Goal: Find specific page/section: Find specific page/section

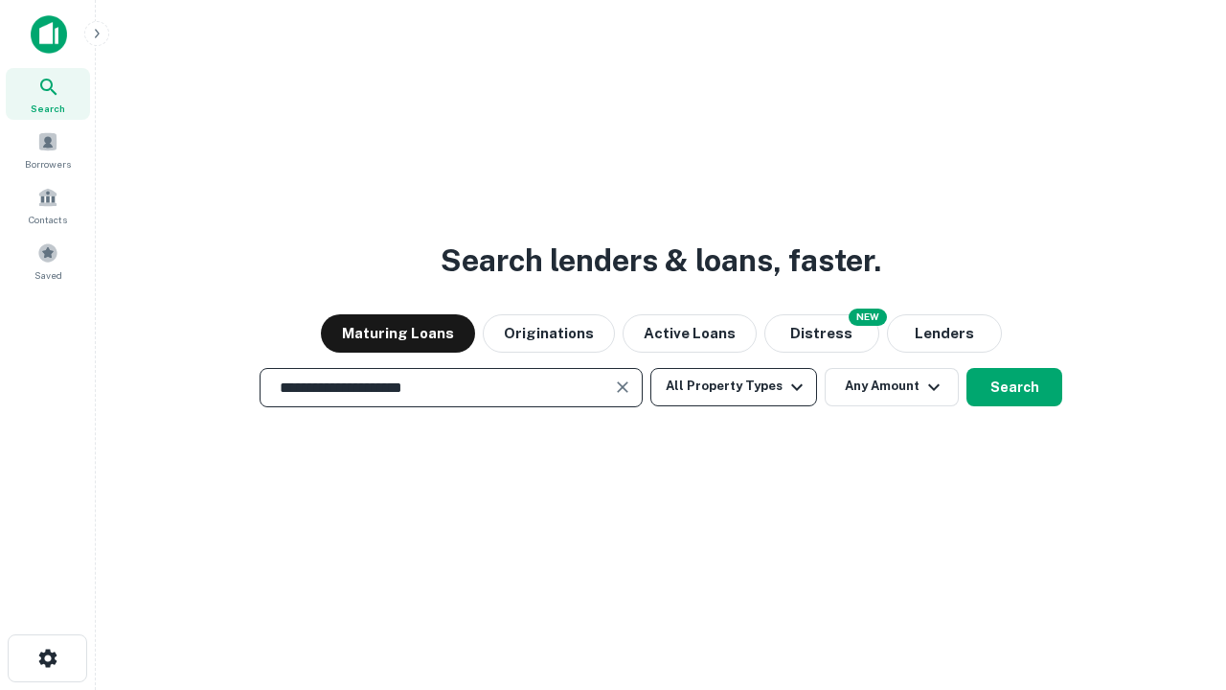
type input "**********"
click at [734, 386] on button "All Property Types" at bounding box center [733, 387] width 167 height 38
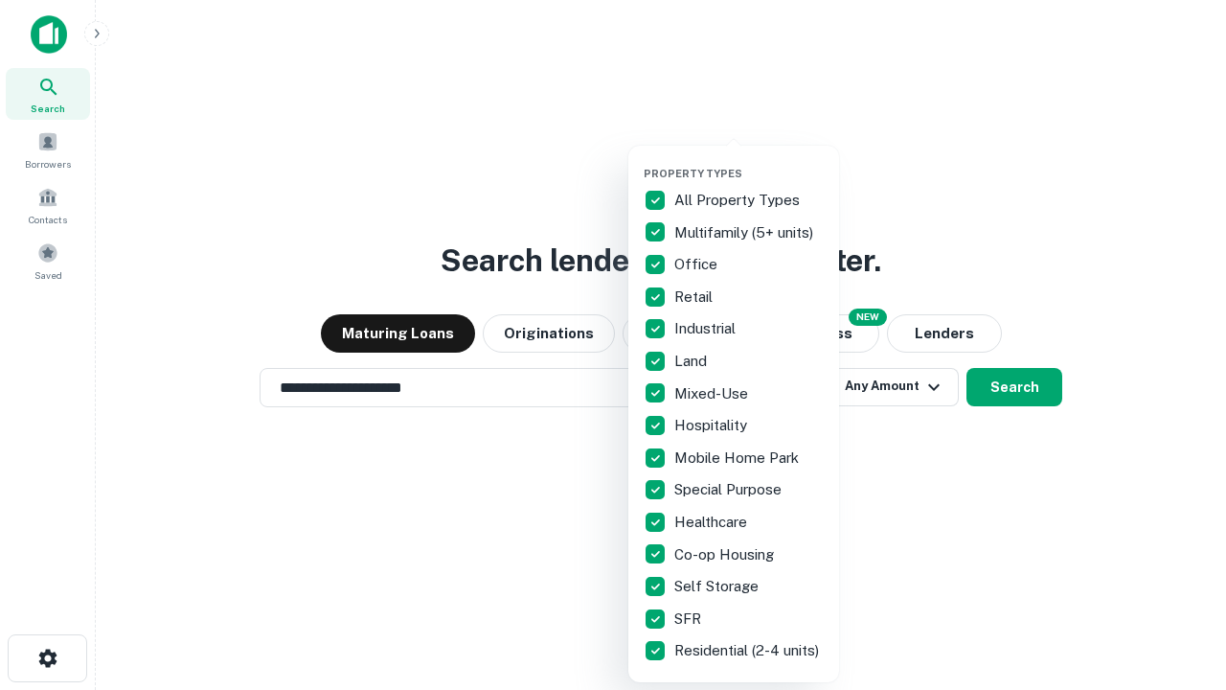
click at [749, 161] on button "button" at bounding box center [749, 161] width 211 height 1
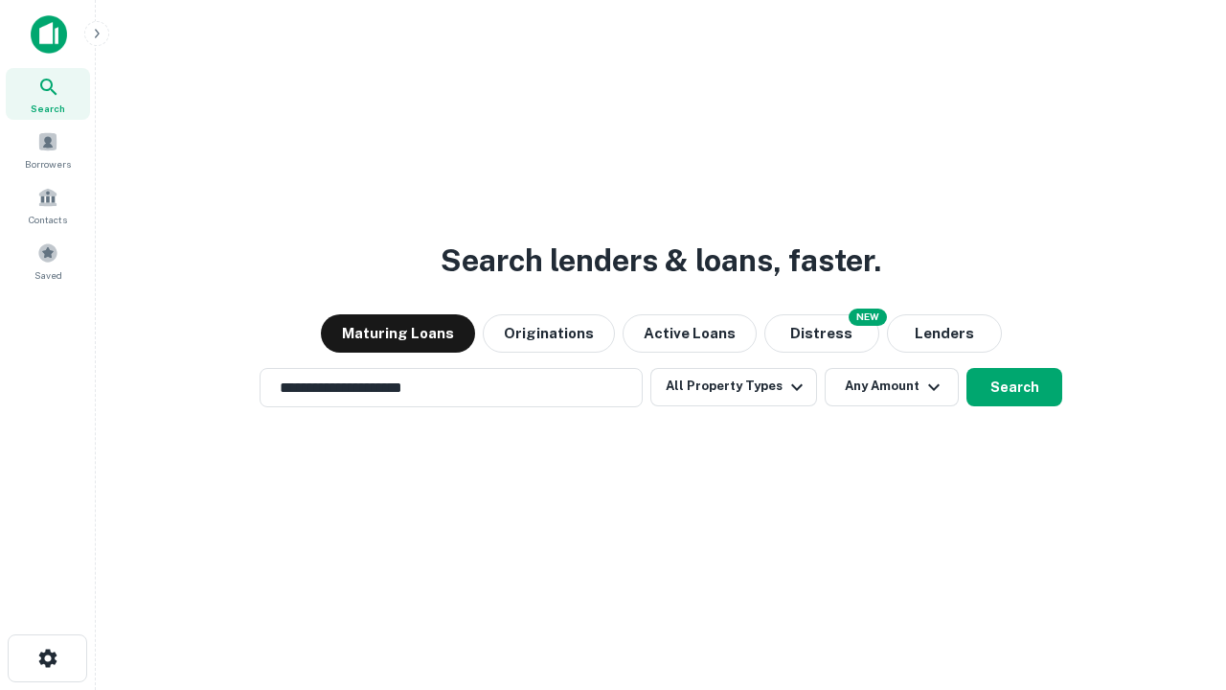
scroll to position [11, 231]
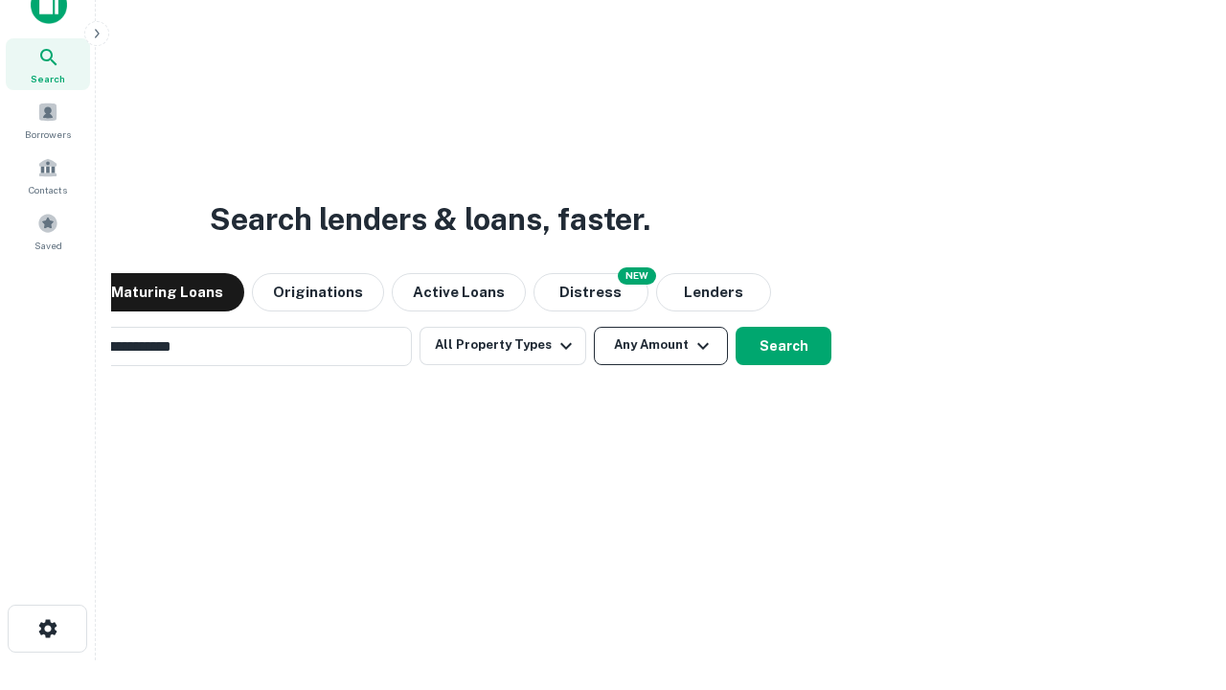
click at [594, 327] on button "Any Amount" at bounding box center [661, 346] width 134 height 38
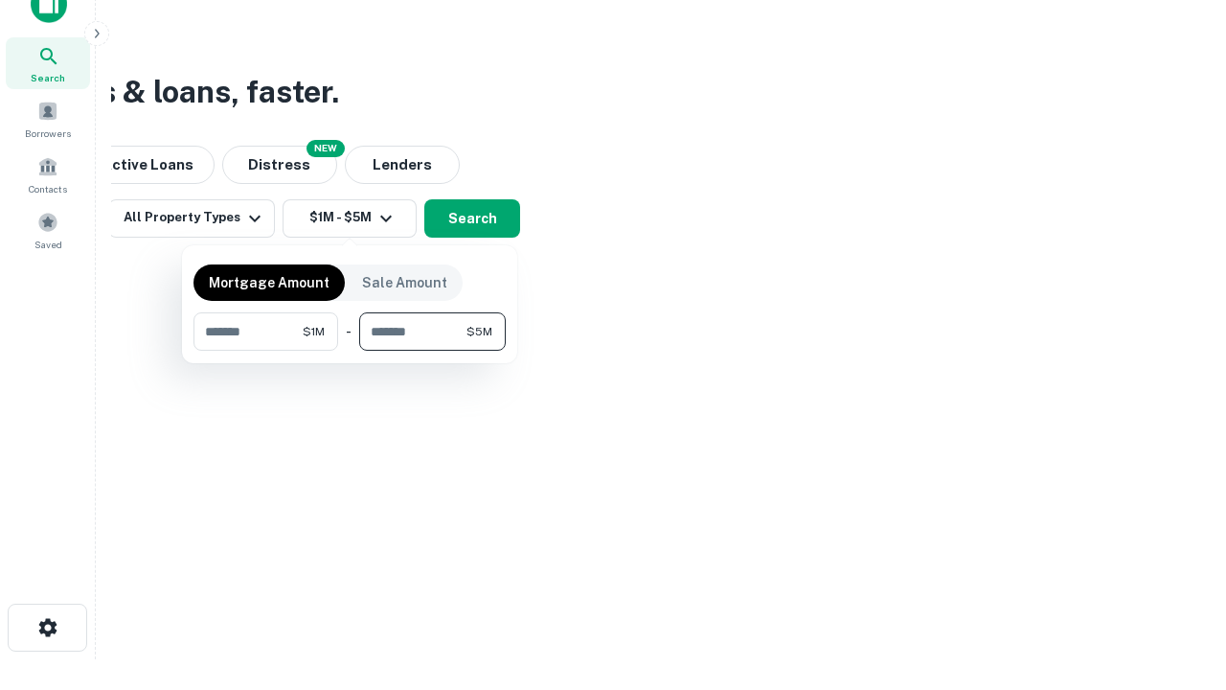
type input "*******"
click at [350, 351] on button "button" at bounding box center [349, 351] width 312 height 1
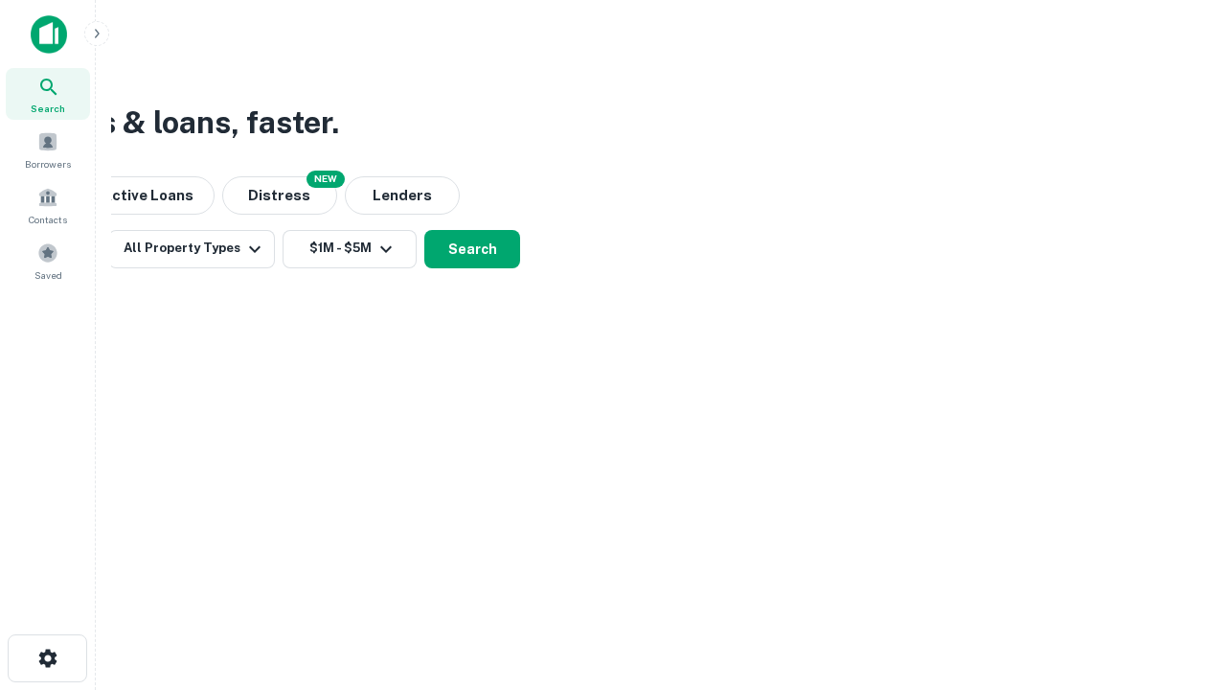
scroll to position [11, 353]
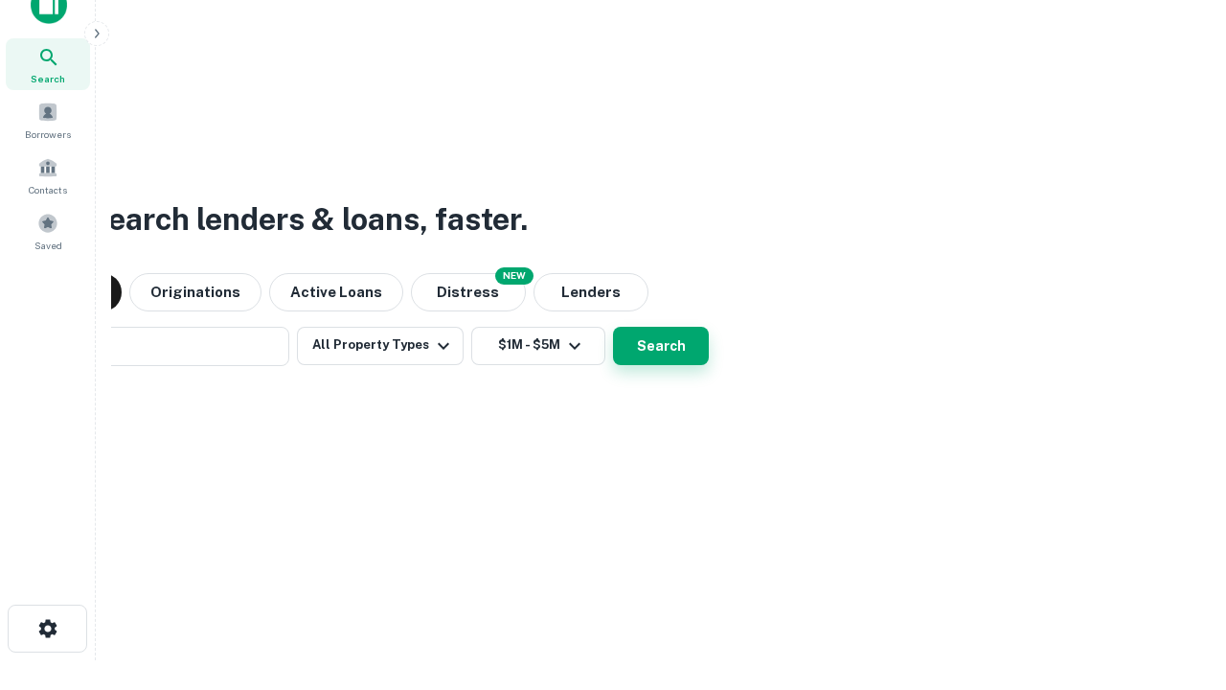
click at [613, 327] on button "Search" at bounding box center [661, 346] width 96 height 38
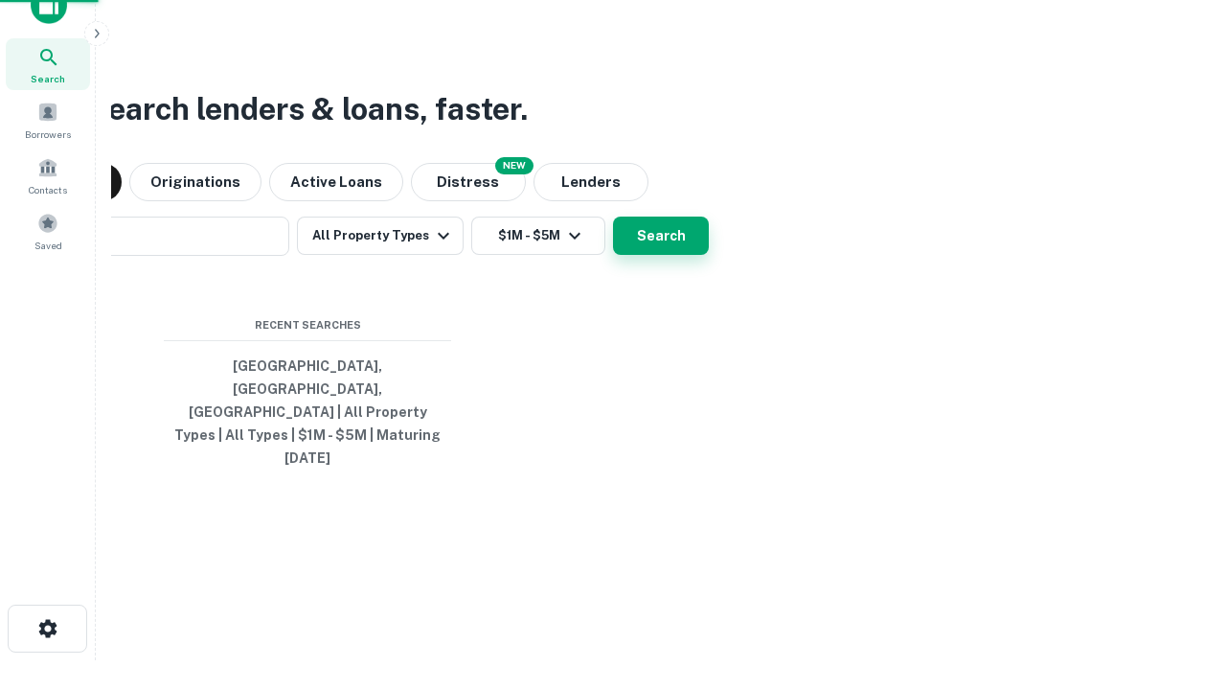
scroll to position [51, 542]
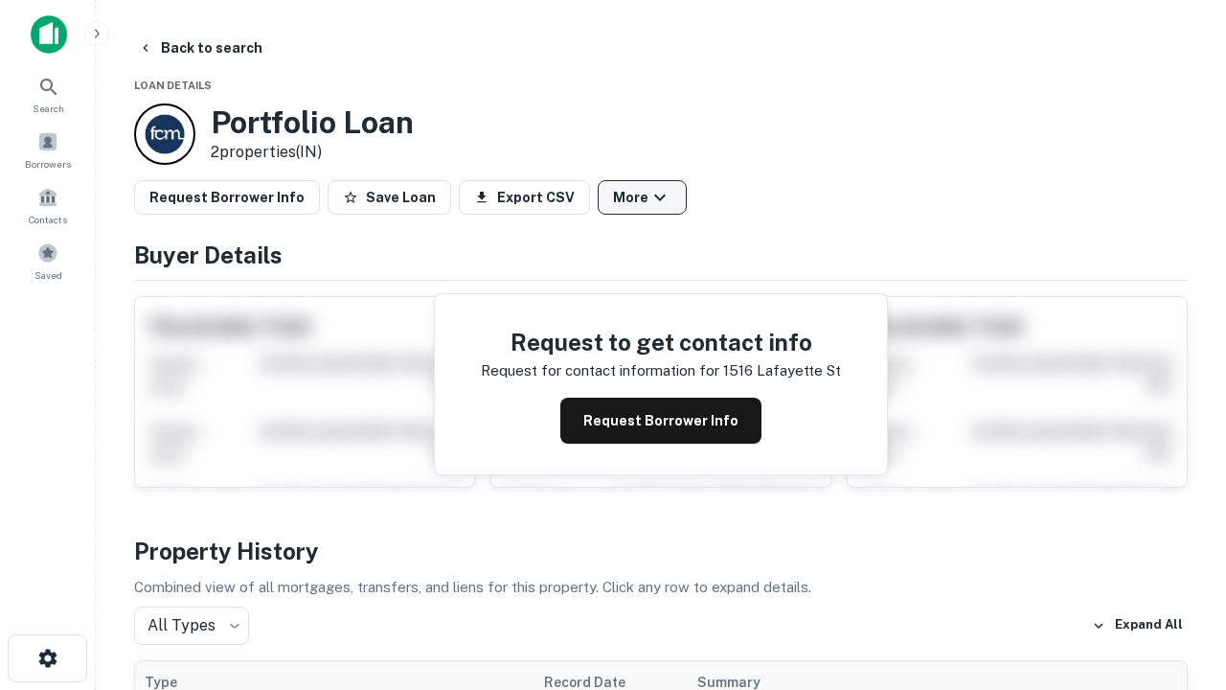
click at [642, 197] on button "More" at bounding box center [642, 197] width 89 height 34
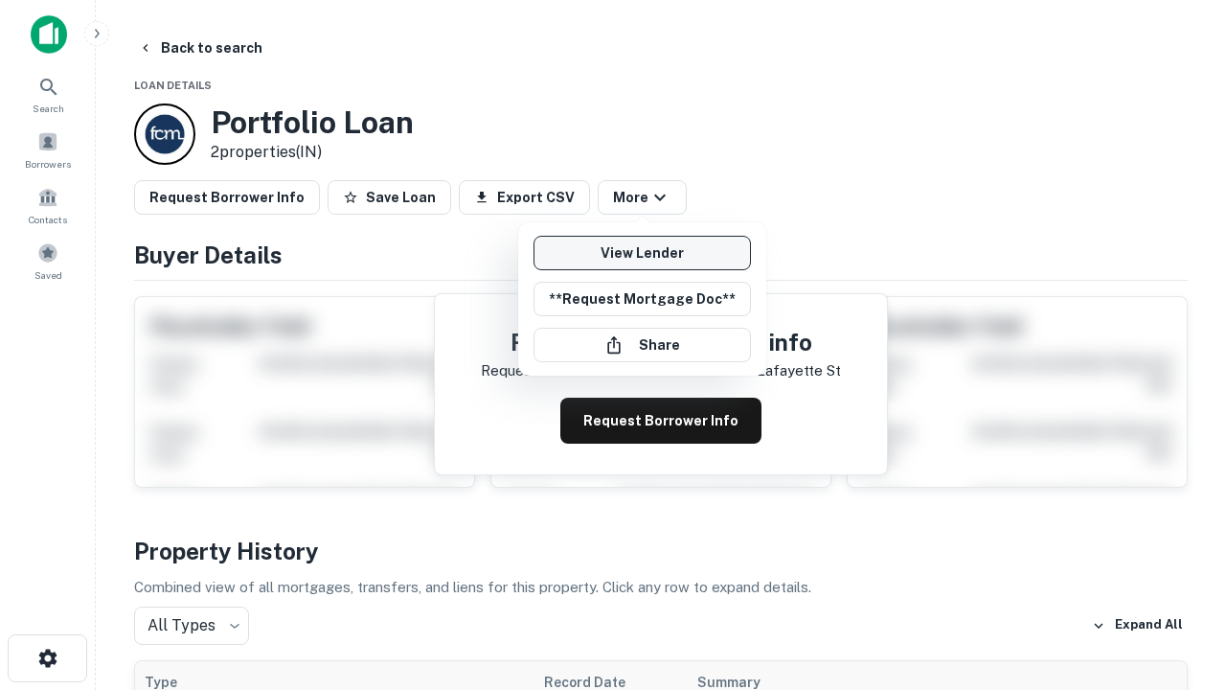
click at [642, 253] on link "View Lender" at bounding box center [642, 253] width 217 height 34
